Goal: Information Seeking & Learning: Learn about a topic

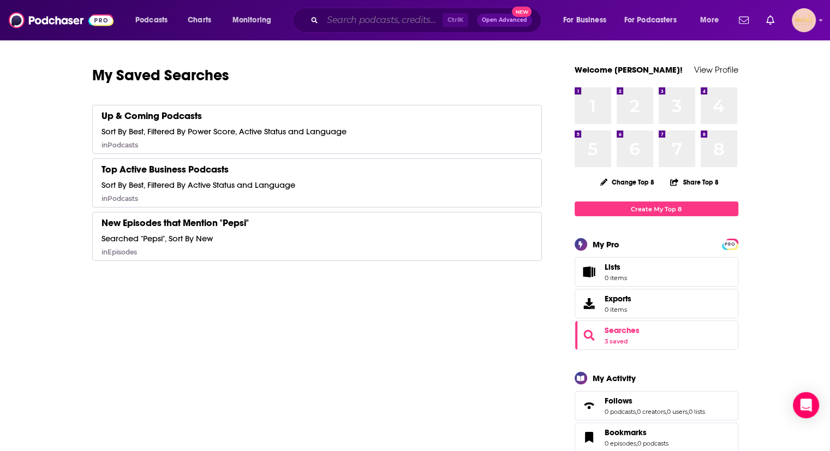
click at [374, 18] on input "Search podcasts, credits, & more..." at bounding box center [383, 19] width 120 height 17
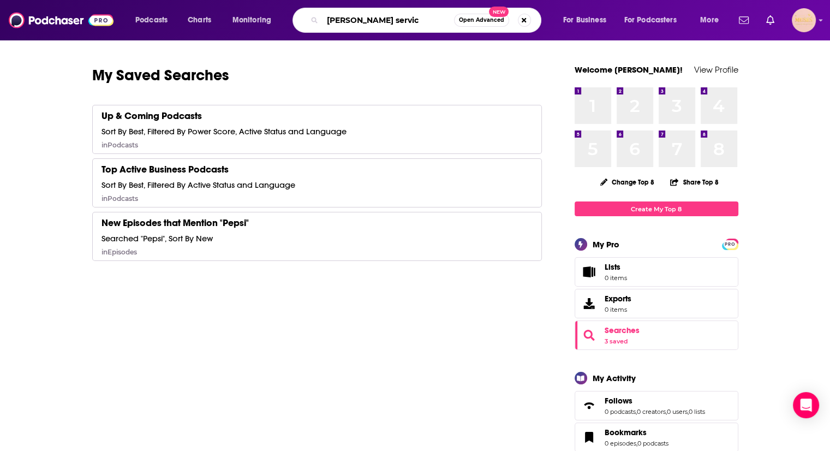
type input "[PERSON_NAME] service"
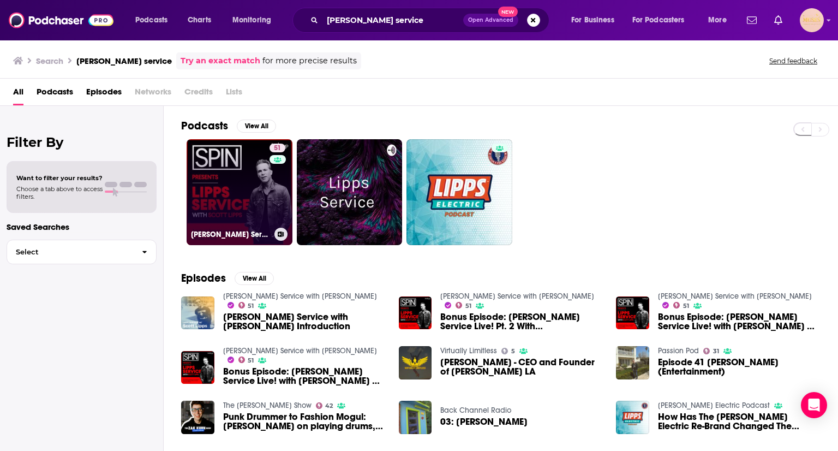
click at [223, 221] on link "51 [PERSON_NAME] Service with [PERSON_NAME]" at bounding box center [240, 192] width 106 height 106
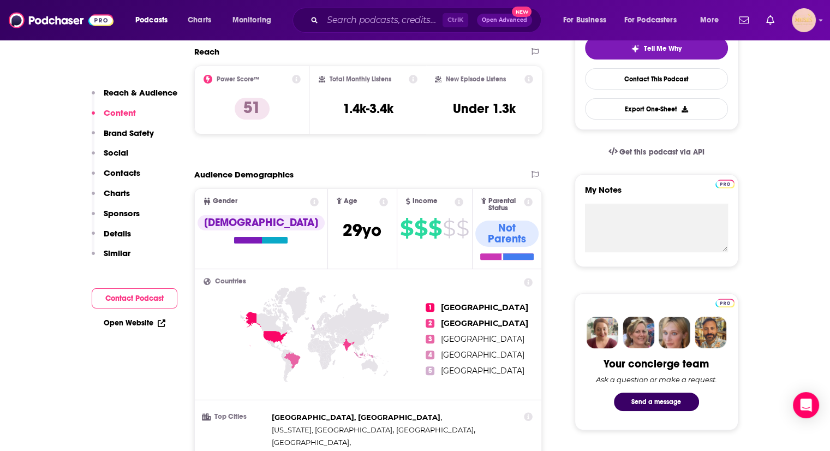
scroll to position [214, 0]
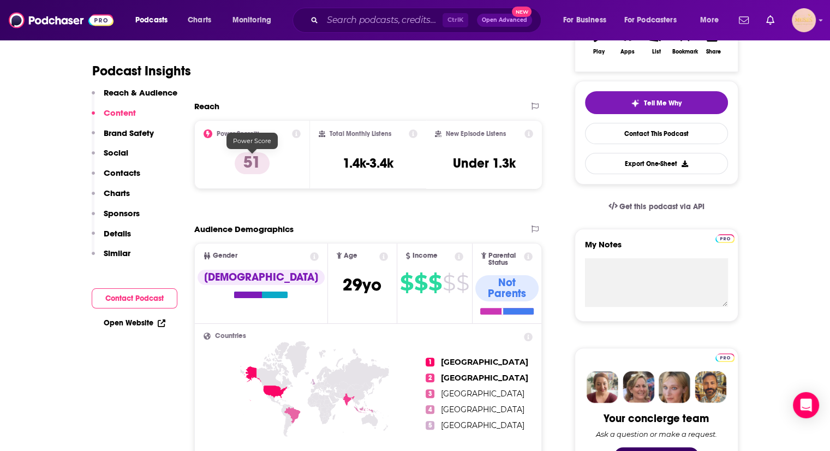
click at [257, 160] on p "51" at bounding box center [252, 163] width 35 height 22
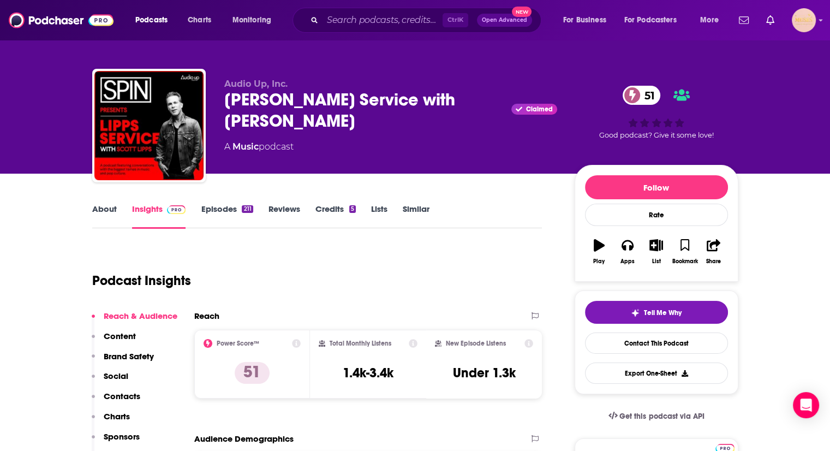
scroll to position [15, 0]
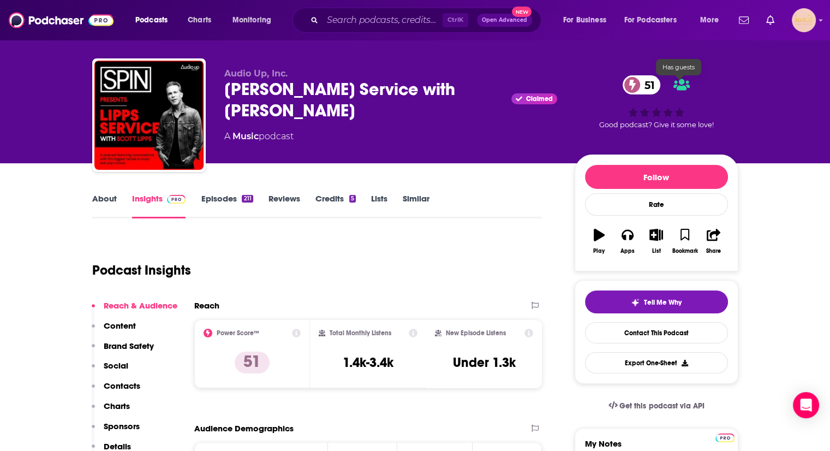
click at [651, 84] on span "51" at bounding box center [647, 84] width 27 height 19
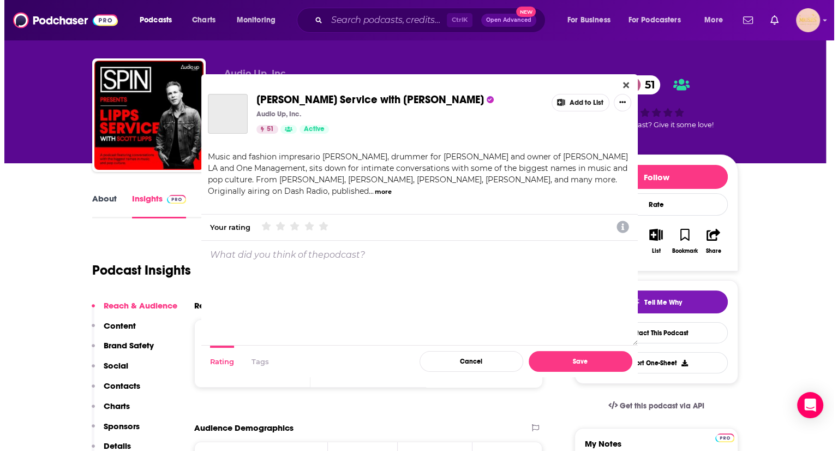
scroll to position [0, 0]
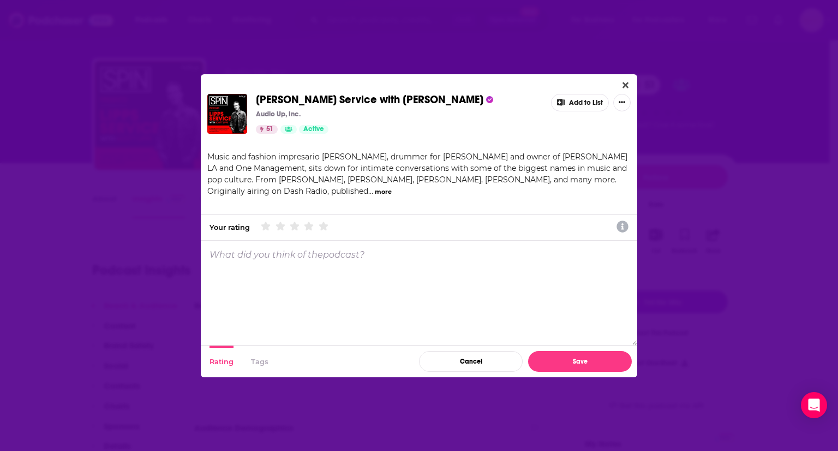
click at [375, 193] on button "more" at bounding box center [383, 191] width 17 height 9
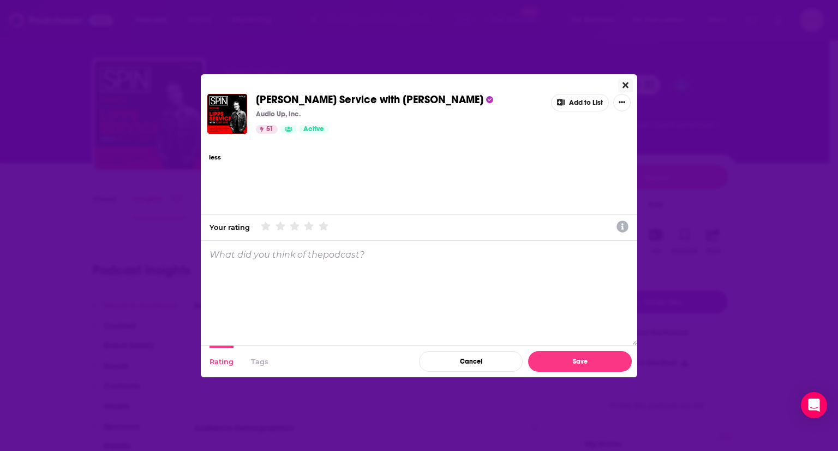
click at [628, 81] on icon "Close" at bounding box center [626, 85] width 6 height 9
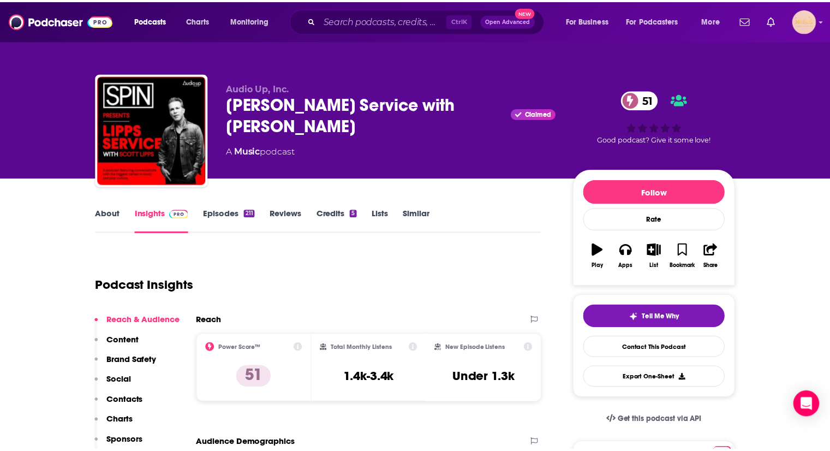
scroll to position [15, 0]
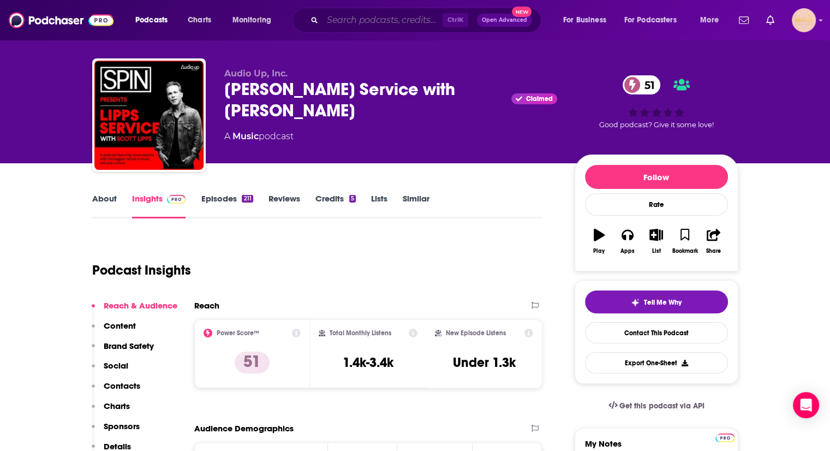
click at [334, 20] on input "Search podcasts, credits, & more..." at bounding box center [383, 19] width 120 height 17
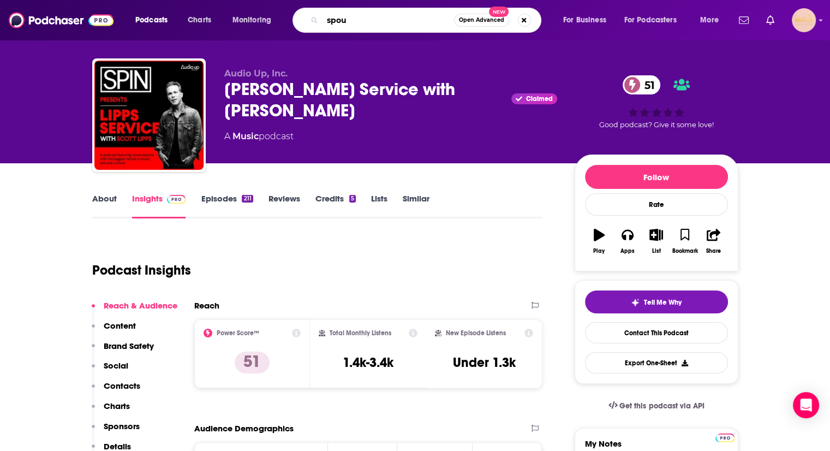
type input "spout"
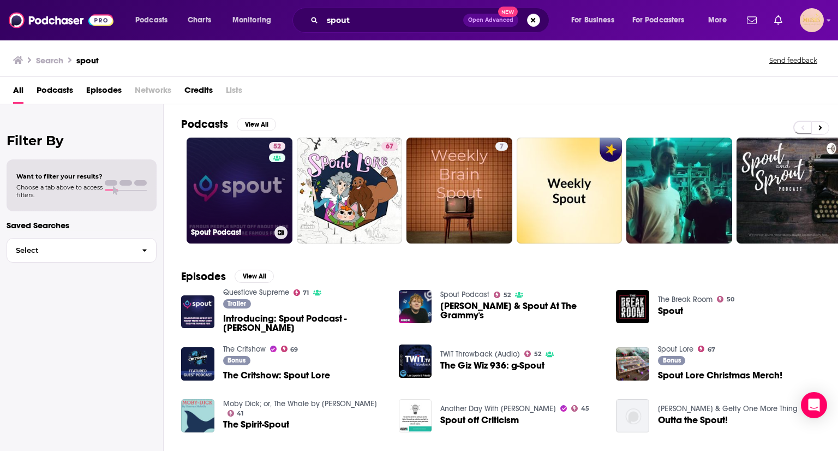
click at [249, 166] on link "52 Spout Podcast" at bounding box center [240, 191] width 106 height 106
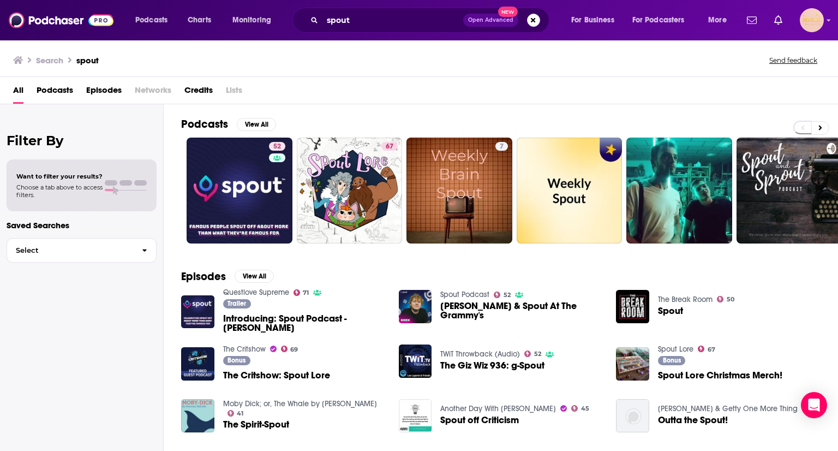
click at [500, 311] on span "[PERSON_NAME] & Spout At The Grammy's" at bounding box center [521, 310] width 163 height 19
